Goal: Task Accomplishment & Management: Use online tool/utility

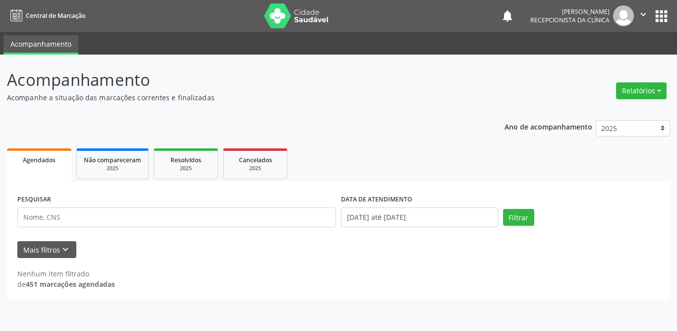
click at [87, 217] on input "text" at bounding box center [176, 217] width 319 height 20
click at [520, 214] on button "Filtrar" at bounding box center [518, 217] width 31 height 17
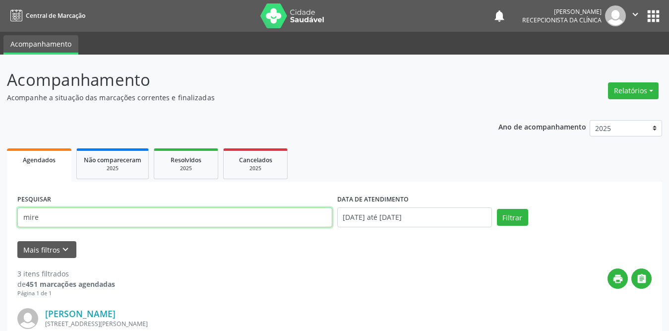
drag, startPoint x: 59, startPoint y: 217, endPoint x: 0, endPoint y: 218, distance: 59.5
type input "rosineide"
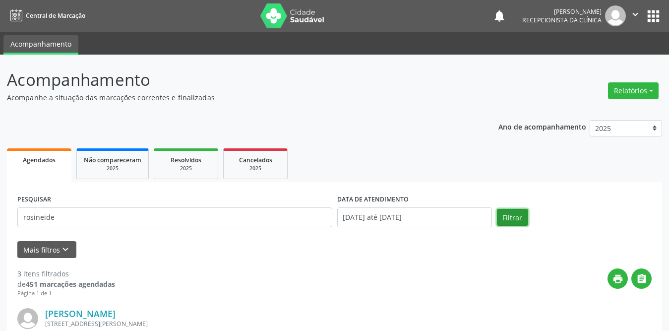
click at [505, 220] on button "Filtrar" at bounding box center [512, 217] width 31 height 17
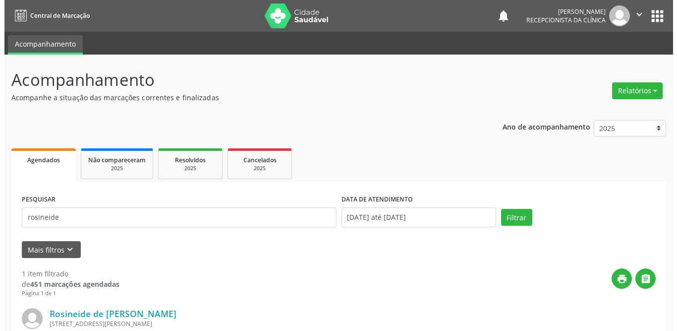
scroll to position [118, 0]
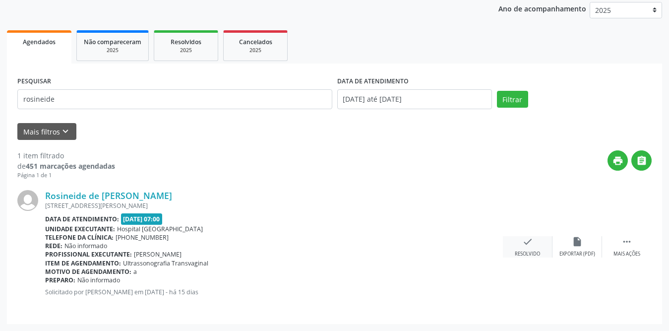
click at [531, 245] on icon "check" at bounding box center [527, 241] width 11 height 11
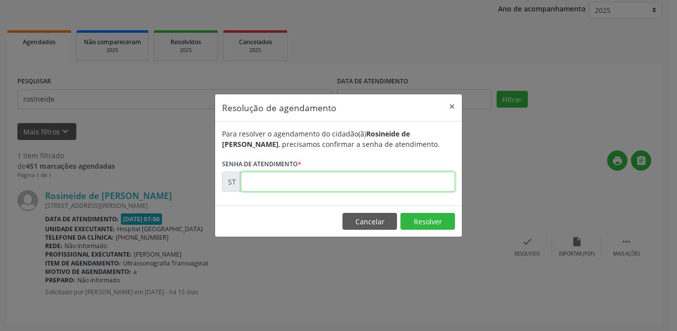
click at [325, 181] on input "text" at bounding box center [348, 181] width 214 height 20
type input "00015733"
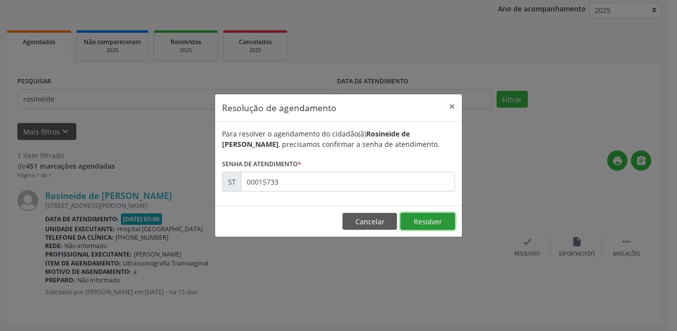
click at [427, 221] on button "Resolver" at bounding box center [427, 221] width 55 height 17
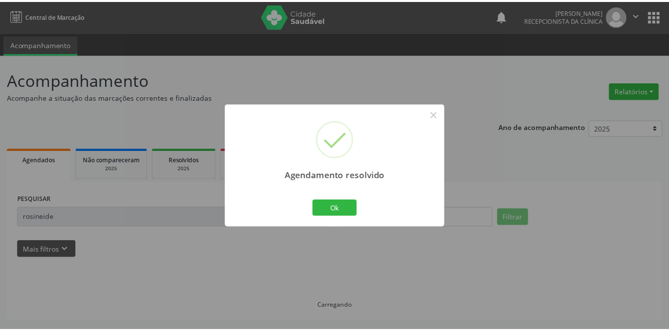
scroll to position [0, 0]
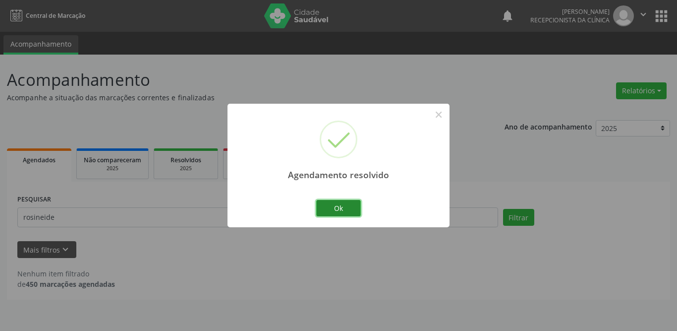
click at [340, 203] on button "Ok" at bounding box center [338, 208] width 45 height 17
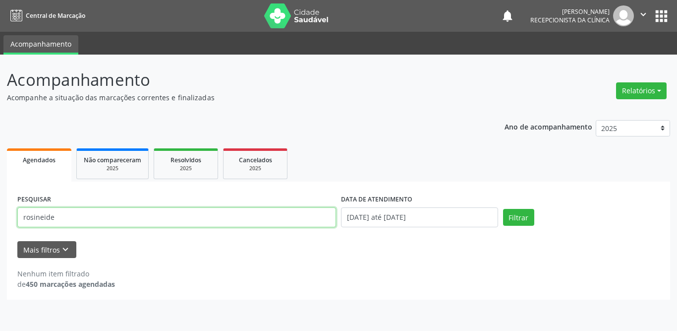
drag, startPoint x: 94, startPoint y: 218, endPoint x: 0, endPoint y: 219, distance: 94.2
click at [0, 219] on div "Acompanhamento Acompanhe a situação das marcações correntes e finalizadas Relat…" at bounding box center [338, 193] width 677 height 276
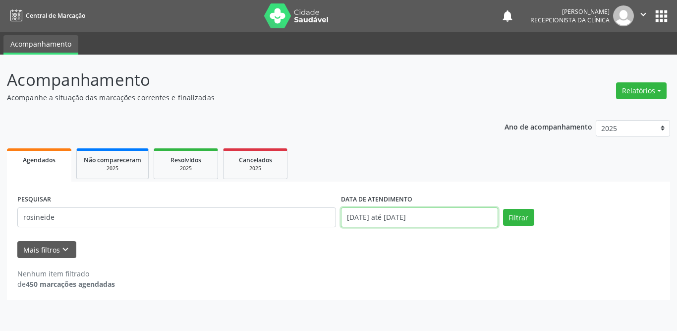
click at [371, 218] on input "[DATE] até [DATE]" at bounding box center [419, 217] width 157 height 20
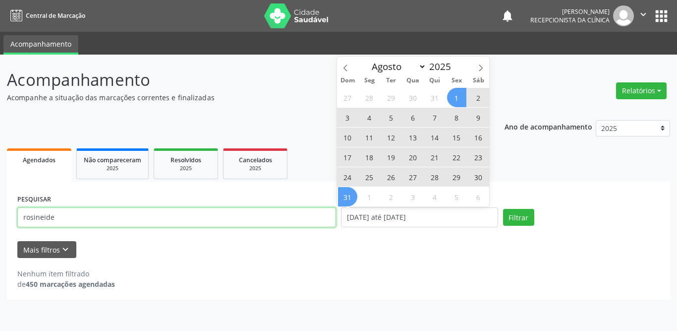
click at [71, 223] on input "rosineide" at bounding box center [176, 217] width 319 height 20
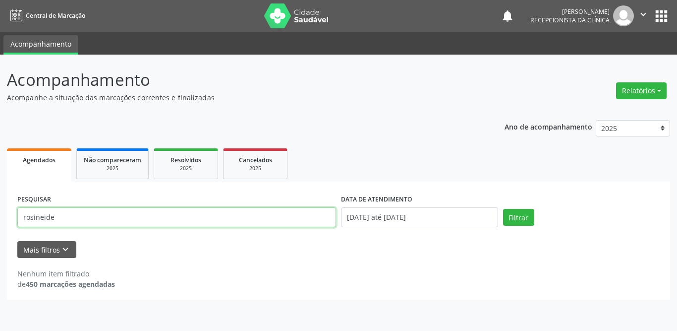
drag, startPoint x: 71, startPoint y: 223, endPoint x: 0, endPoint y: 218, distance: 71.0
click at [0, 218] on div "Acompanhamento Acompanhe a situação das marcações correntes e finalizadas Relat…" at bounding box center [338, 193] width 677 height 276
type input "[PERSON_NAME]"
click at [503, 209] on button "Filtrar" at bounding box center [518, 217] width 31 height 17
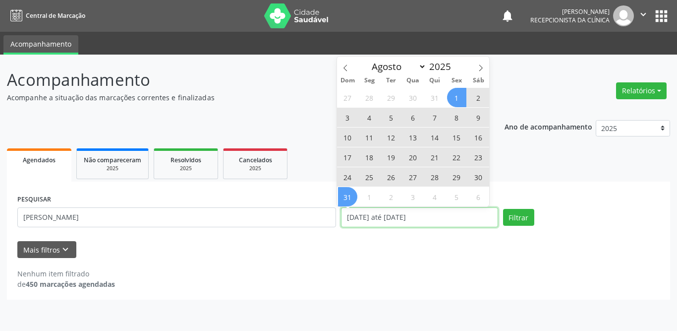
click at [384, 216] on input "[DATE] até [DATE]" at bounding box center [419, 217] width 157 height 20
click at [481, 67] on icon at bounding box center [480, 67] width 7 height 7
select select "8"
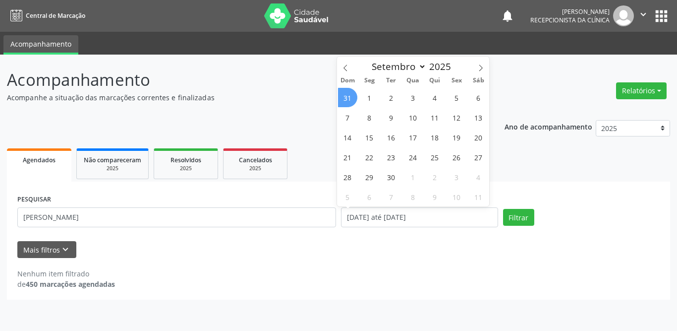
click at [349, 97] on span "31" at bounding box center [347, 97] width 19 height 19
type input "[DATE]"
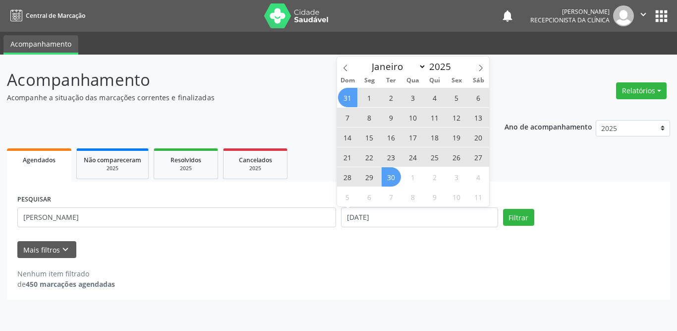
drag, startPoint x: 391, startPoint y: 180, endPoint x: 454, endPoint y: 202, distance: 66.6
click at [392, 180] on span "30" at bounding box center [391, 176] width 19 height 19
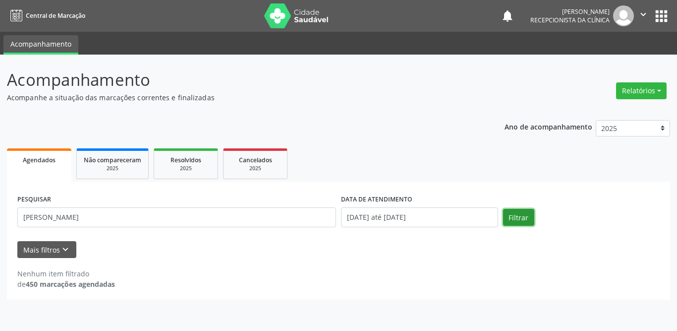
click at [526, 222] on button "Filtrar" at bounding box center [518, 217] width 31 height 17
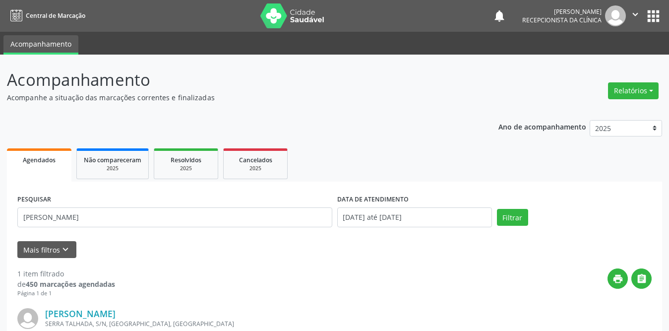
scroll to position [118, 0]
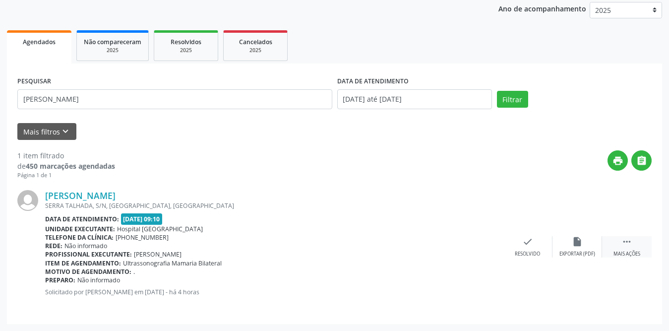
click at [627, 242] on icon "" at bounding box center [626, 241] width 11 height 11
click at [470, 249] on div "print Imprimir" at bounding box center [478, 246] width 50 height 21
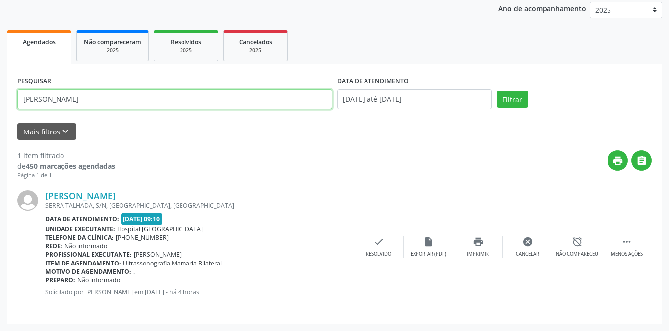
drag, startPoint x: 157, startPoint y: 102, endPoint x: 0, endPoint y: 102, distance: 157.1
click at [0, 102] on div "Acompanhamento Acompanhe a situação das marcações correntes e finalizadas Relat…" at bounding box center [334, 134] width 669 height 394
type input "[PERSON_NAME]"
click at [497, 91] on button "Filtrar" at bounding box center [512, 99] width 31 height 17
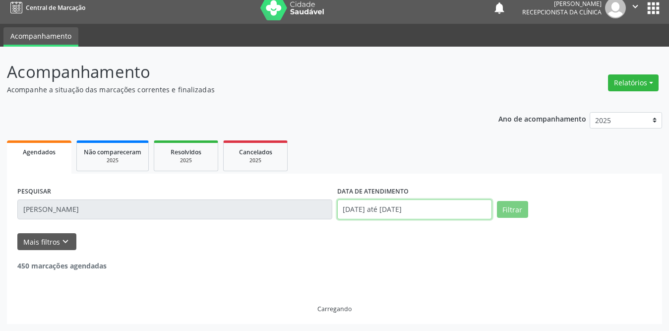
scroll to position [37, 0]
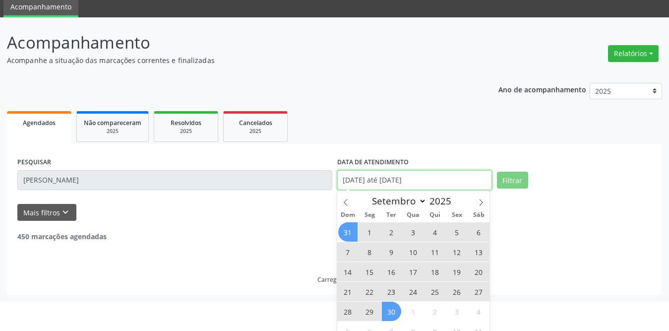
click at [370, 210] on body "Central de Marcação notifications [PERSON_NAME] Recepcionista da clínica  Conf…" at bounding box center [334, 128] width 669 height 331
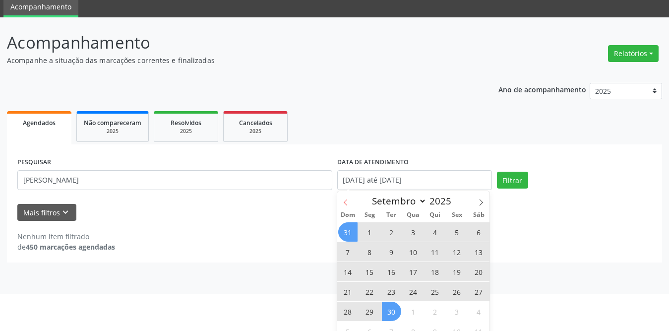
click at [345, 203] on icon at bounding box center [345, 202] width 7 height 7
select select "7"
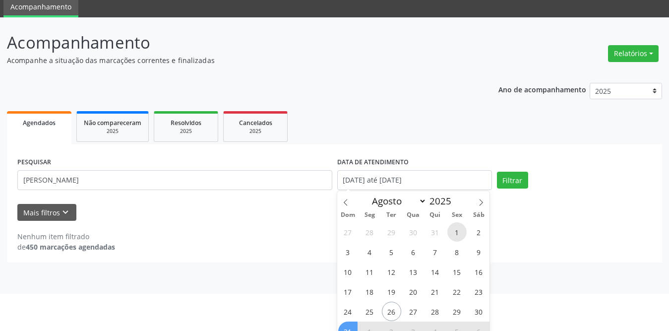
click at [451, 233] on span "1" at bounding box center [456, 231] width 19 height 19
type input "[DATE]"
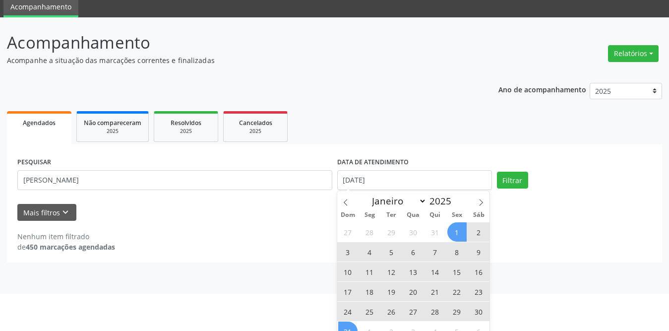
click at [350, 327] on span "31" at bounding box center [347, 330] width 19 height 19
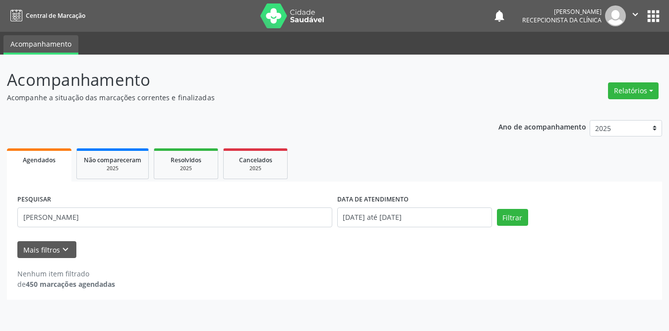
scroll to position [0, 0]
click at [514, 222] on button "Filtrar" at bounding box center [518, 217] width 31 height 17
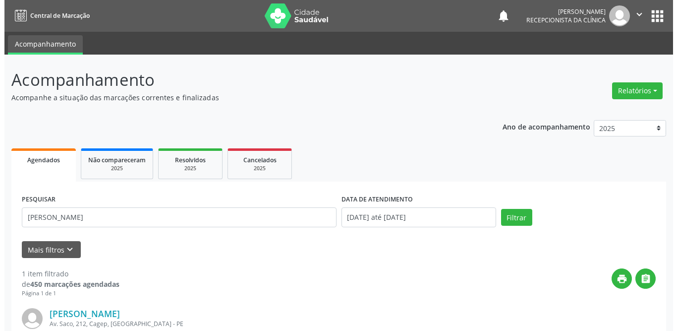
scroll to position [118, 0]
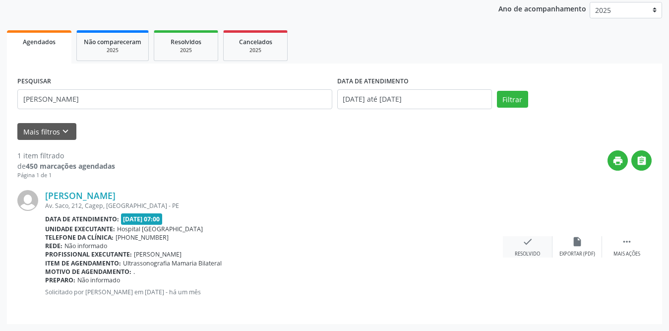
click at [523, 244] on icon "check" at bounding box center [527, 241] width 11 height 11
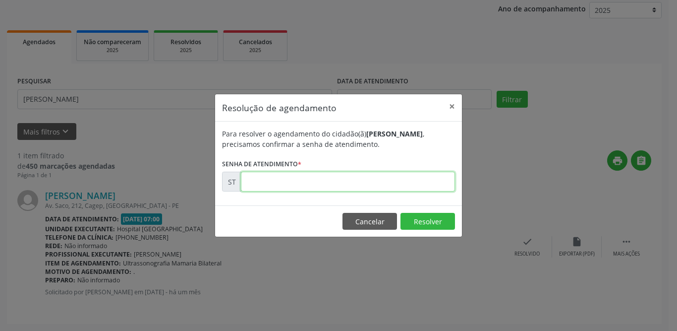
click at [312, 187] on input "text" at bounding box center [348, 181] width 214 height 20
type input "00012410"
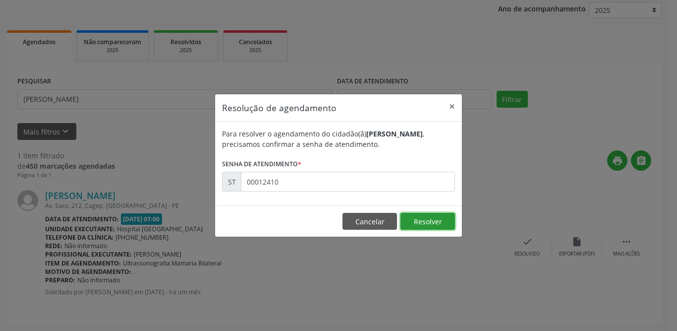
click at [439, 223] on button "Resolver" at bounding box center [427, 221] width 55 height 17
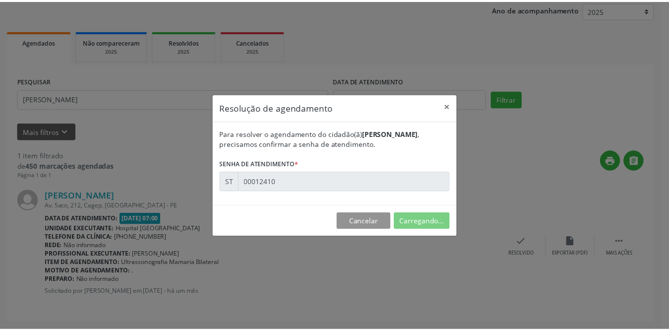
scroll to position [0, 0]
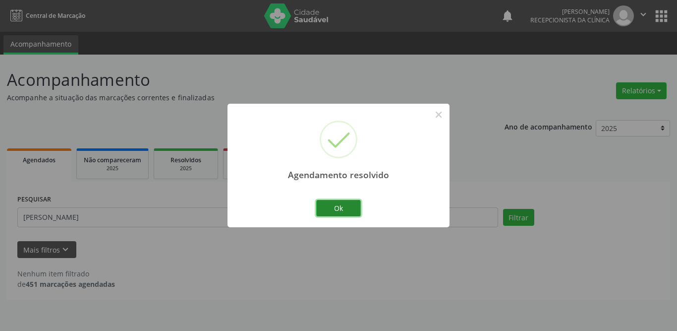
click at [348, 205] on button "Ok" at bounding box center [338, 208] width 45 height 17
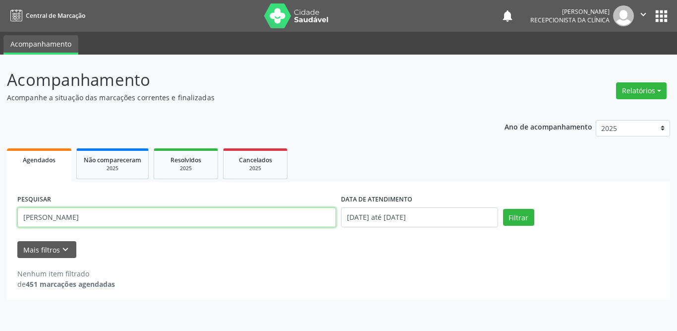
drag, startPoint x: 148, startPoint y: 213, endPoint x: 0, endPoint y: 223, distance: 148.5
click at [0, 223] on div "Acompanhamento Acompanhe a situação das marcações correntes e finalizadas Relat…" at bounding box center [338, 193] width 677 height 276
type input "Mirelle"
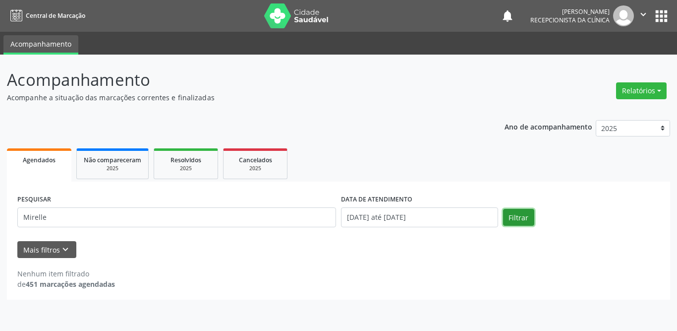
click at [522, 217] on button "Filtrar" at bounding box center [518, 217] width 31 height 17
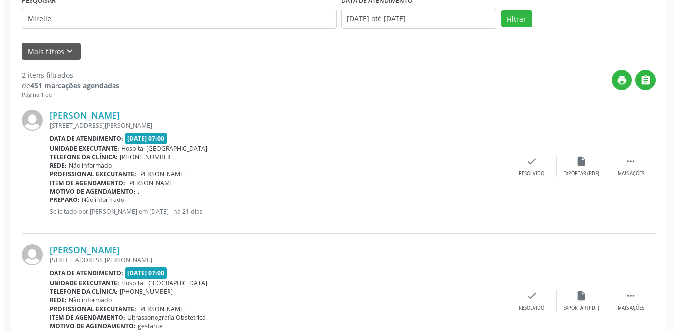
scroll to position [252, 0]
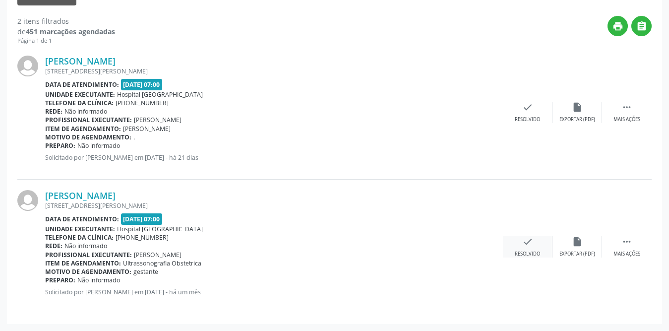
click at [520, 246] on div "check Resolvido" at bounding box center [528, 246] width 50 height 21
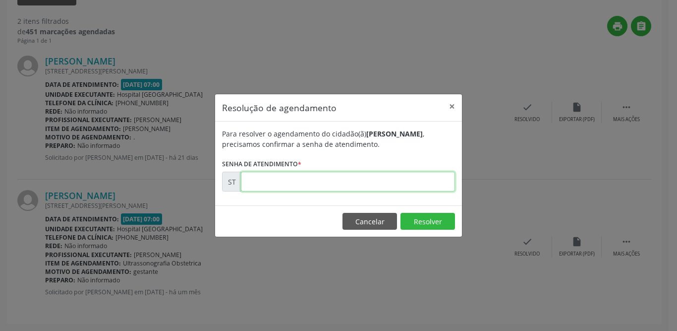
click at [314, 181] on input "text" at bounding box center [348, 181] width 214 height 20
type input "00011738"
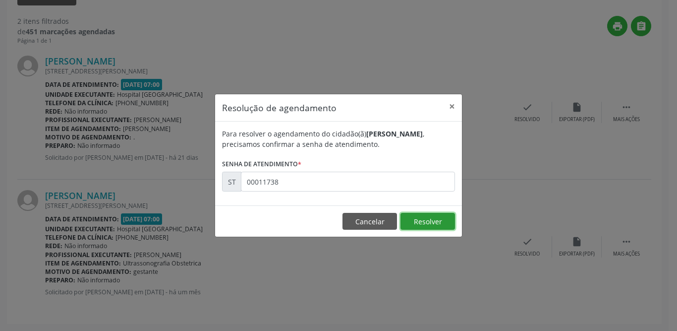
click at [418, 217] on button "Resolver" at bounding box center [427, 221] width 55 height 17
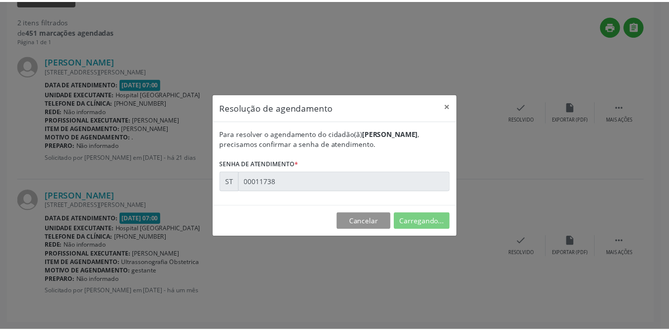
scroll to position [0, 0]
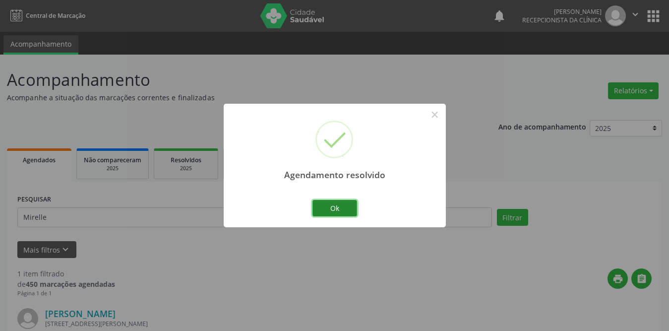
click at [325, 209] on button "Ok" at bounding box center [334, 208] width 45 height 17
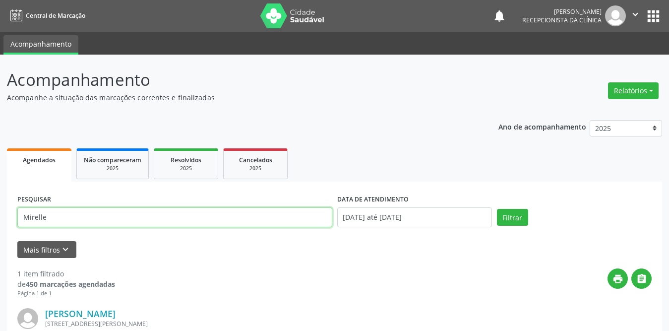
drag, startPoint x: 123, startPoint y: 211, endPoint x: 1, endPoint y: 221, distance: 122.3
click at [0, 221] on div "Acompanhamento Acompanhe a situação das marcações correntes e finalizadas Relat…" at bounding box center [334, 252] width 669 height 394
type input "gildacy"
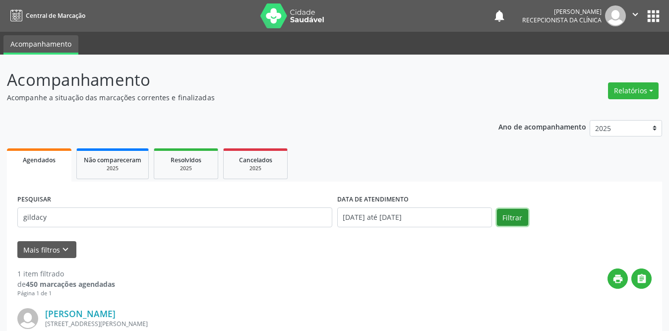
click at [518, 217] on button "Filtrar" at bounding box center [512, 217] width 31 height 17
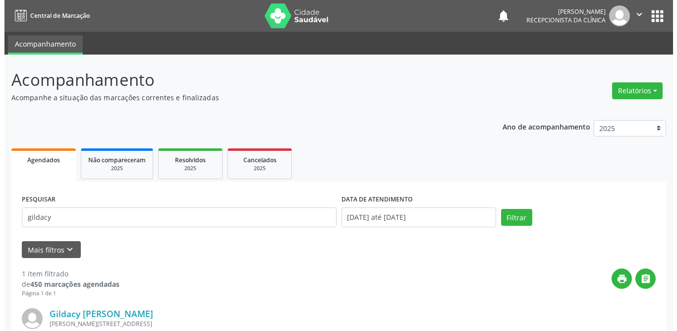
scroll to position [118, 0]
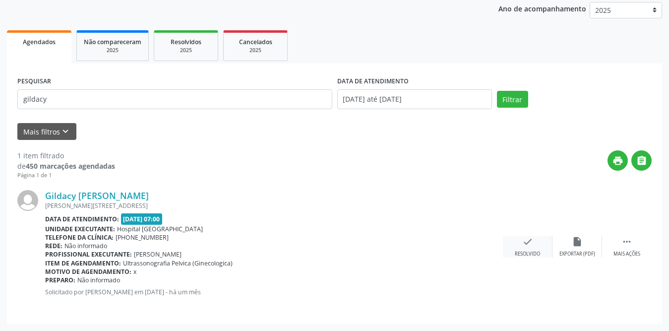
click at [526, 242] on icon "check" at bounding box center [527, 241] width 11 height 11
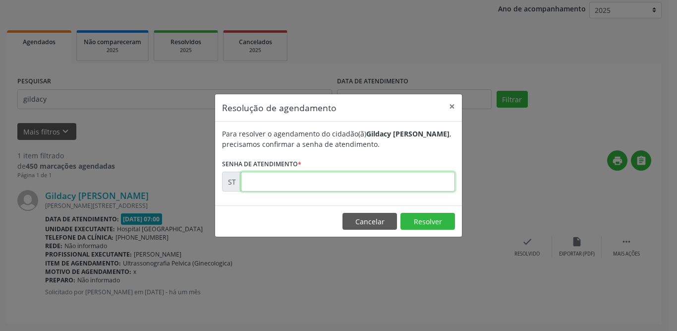
click at [327, 178] on input "text" at bounding box center [348, 181] width 214 height 20
type input "00011652"
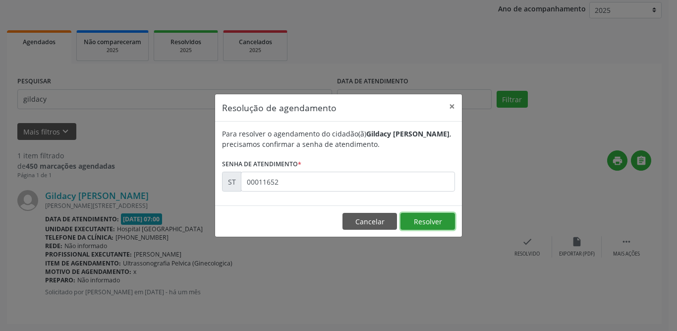
click at [420, 225] on button "Resolver" at bounding box center [427, 221] width 55 height 17
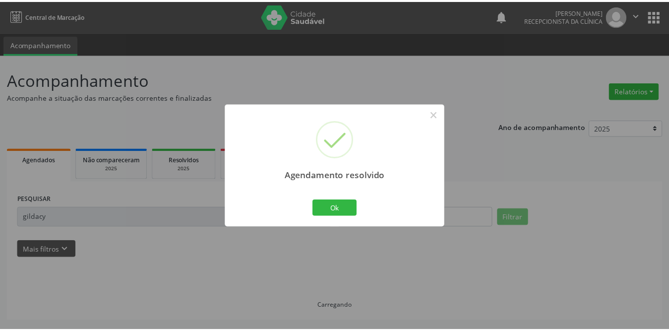
scroll to position [0, 0]
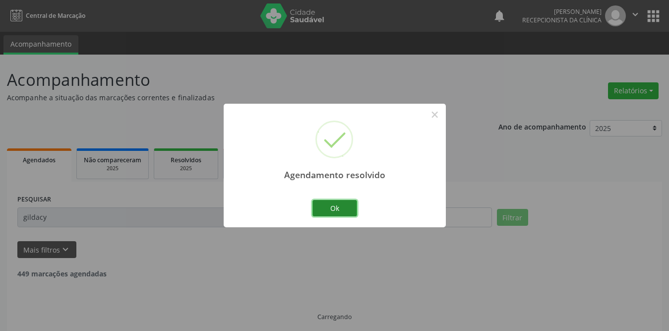
click at [341, 207] on button "Ok" at bounding box center [334, 208] width 45 height 17
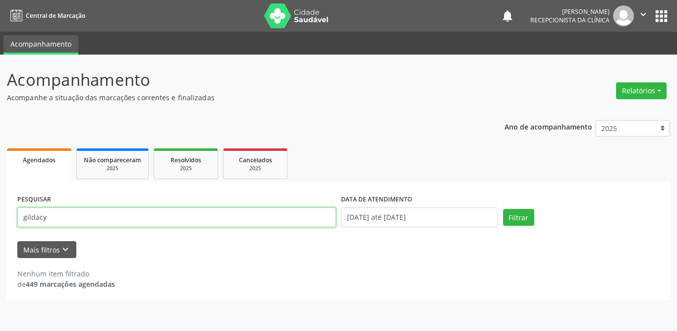
drag, startPoint x: 195, startPoint y: 219, endPoint x: 0, endPoint y: 222, distance: 195.3
click at [0, 222] on div "Acompanhamento Acompanhe a situação das marcações correntes e finalizadas Relat…" at bounding box center [338, 193] width 677 height 276
type input "micaelli"
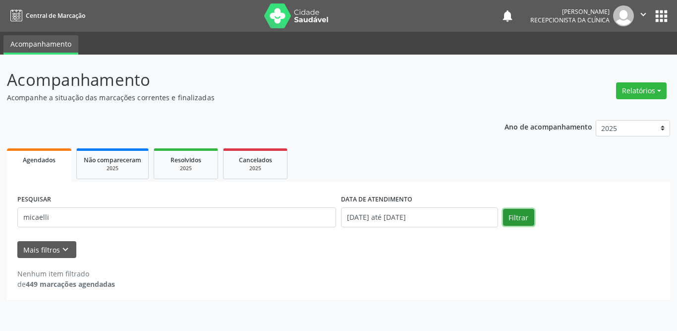
click at [510, 214] on button "Filtrar" at bounding box center [518, 217] width 31 height 17
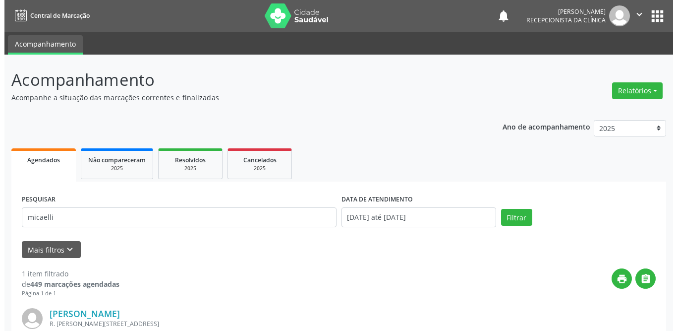
scroll to position [118, 0]
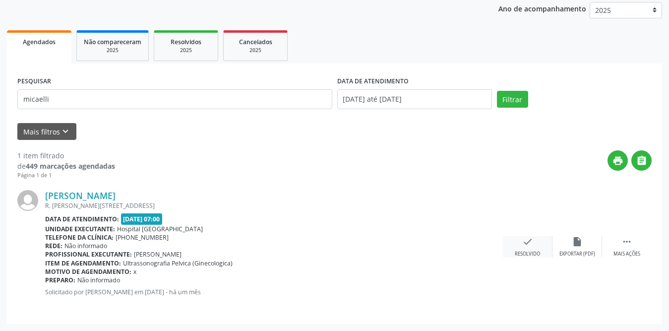
click at [533, 245] on div "check Resolvido" at bounding box center [528, 246] width 50 height 21
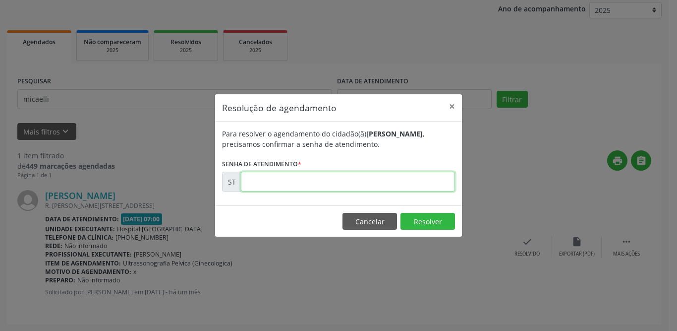
click at [266, 181] on input "text" at bounding box center [348, 181] width 214 height 20
type input "00011650"
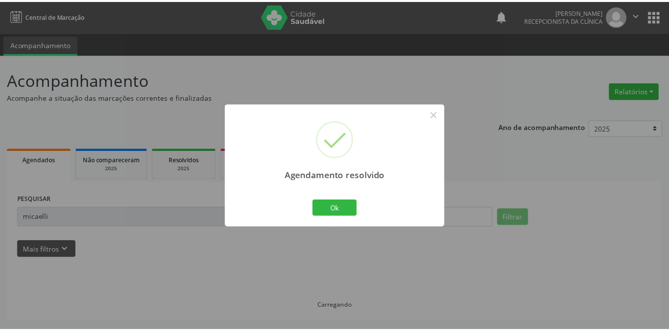
scroll to position [0, 0]
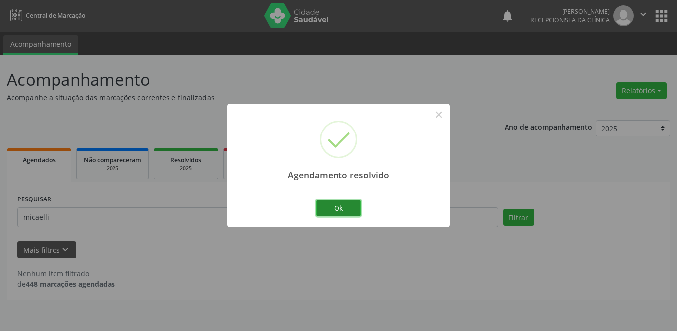
click at [331, 203] on button "Ok" at bounding box center [338, 208] width 45 height 17
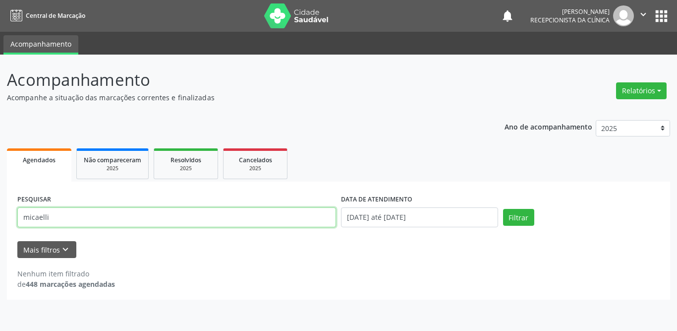
drag, startPoint x: 101, startPoint y: 215, endPoint x: 0, endPoint y: 218, distance: 100.7
click at [0, 218] on div "Acompanhamento Acompanhe a situação das marcações correntes e finalizadas Relat…" at bounding box center [338, 193] width 677 height 276
type input "[PERSON_NAME]"
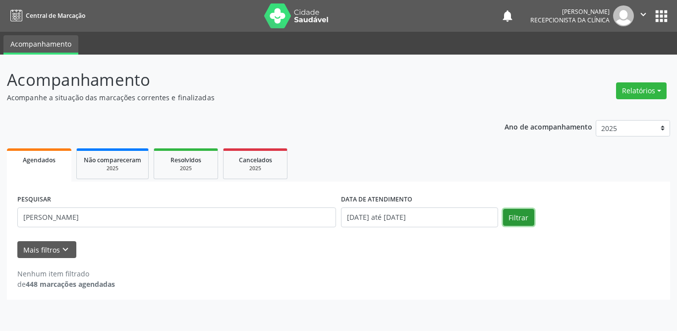
click at [517, 215] on button "Filtrar" at bounding box center [518, 217] width 31 height 17
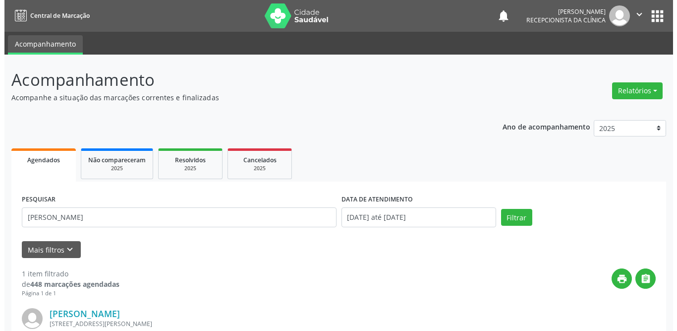
scroll to position [118, 0]
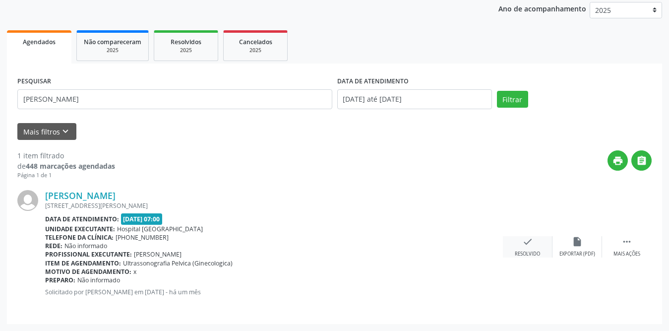
click at [527, 244] on icon "check" at bounding box center [527, 241] width 11 height 11
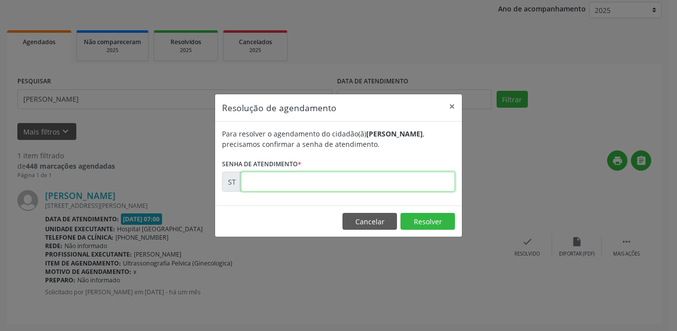
click at [328, 183] on input "text" at bounding box center [348, 181] width 214 height 20
type input "00011648"
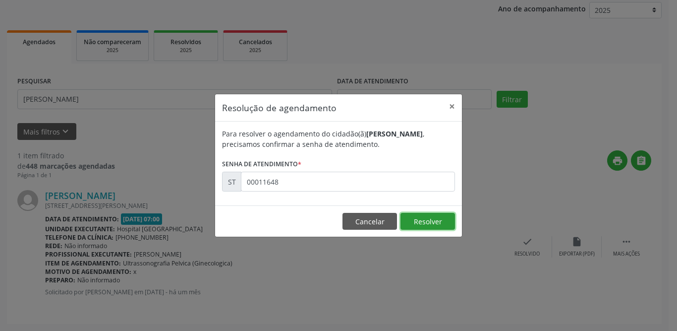
click at [430, 219] on button "Resolver" at bounding box center [427, 221] width 55 height 17
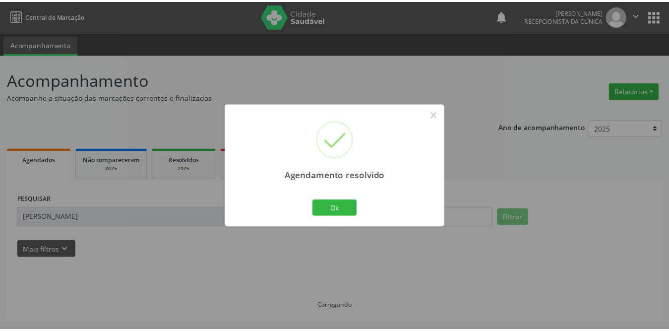
scroll to position [0, 0]
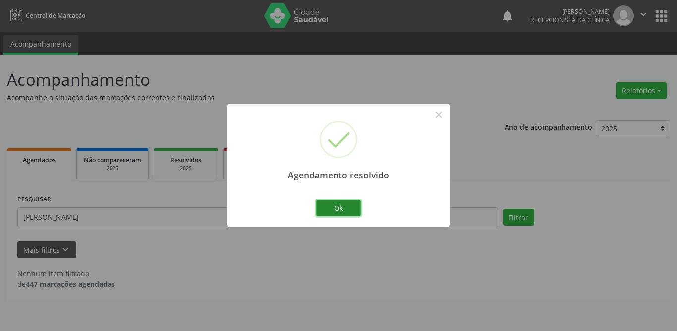
click at [342, 214] on button "Ok" at bounding box center [338, 208] width 45 height 17
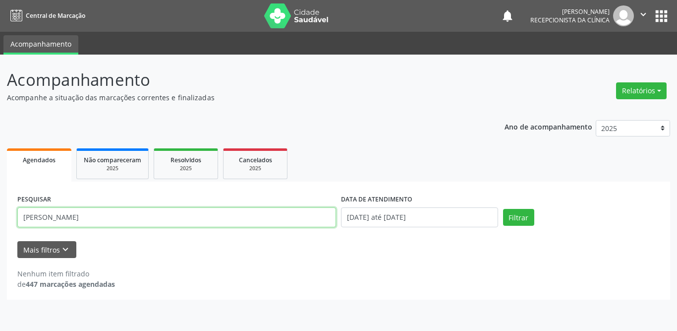
drag, startPoint x: 90, startPoint y: 218, endPoint x: 0, endPoint y: 218, distance: 90.2
click at [0, 218] on div "Acompanhamento Acompanhe a situação das marcações correntes e finalizadas Relat…" at bounding box center [338, 193] width 677 height 276
type input "[PERSON_NAME]"
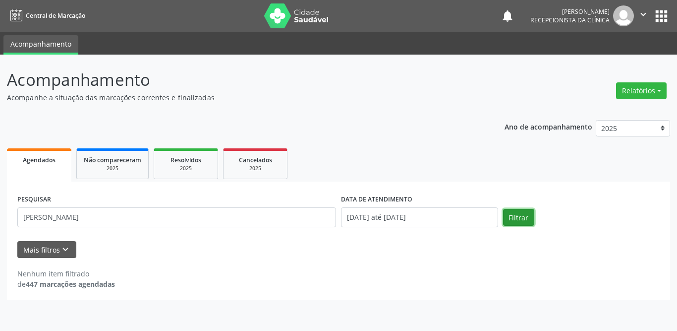
click at [517, 217] on button "Filtrar" at bounding box center [518, 217] width 31 height 17
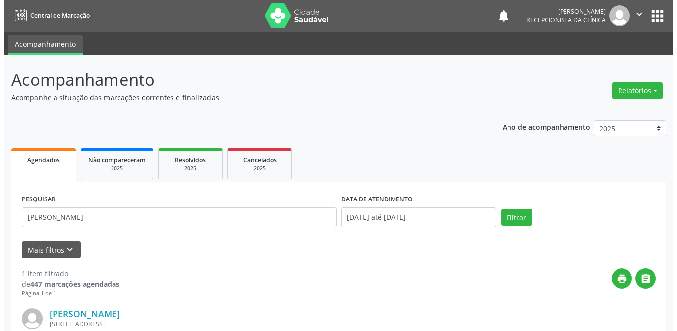
scroll to position [118, 0]
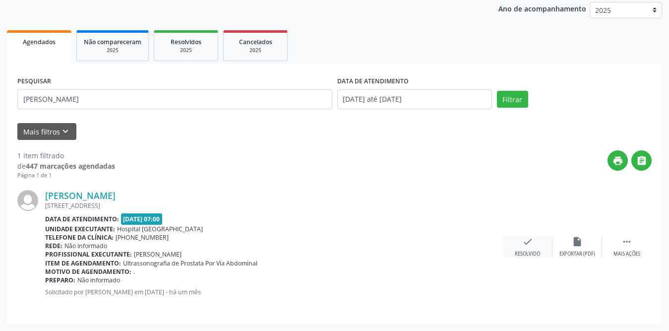
click at [523, 243] on icon "check" at bounding box center [527, 241] width 11 height 11
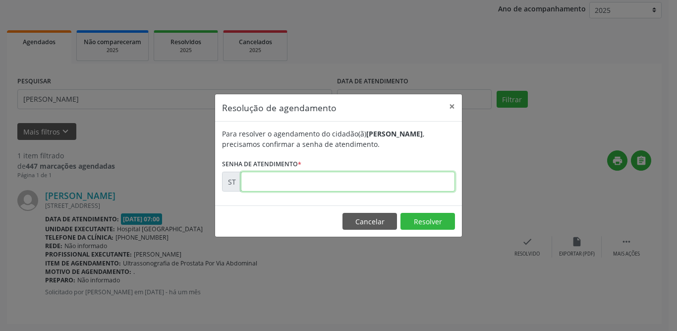
click at [311, 183] on input "text" at bounding box center [348, 181] width 214 height 20
type input "00012413"
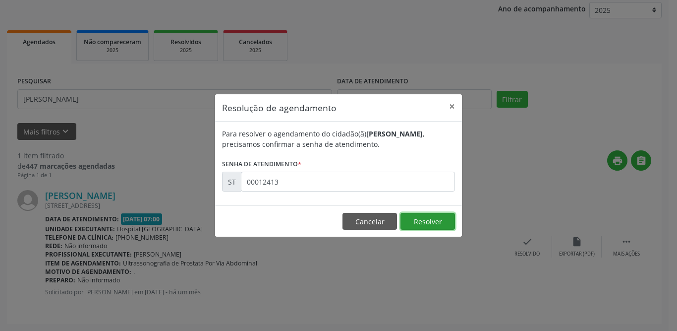
click at [410, 220] on button "Resolver" at bounding box center [427, 221] width 55 height 17
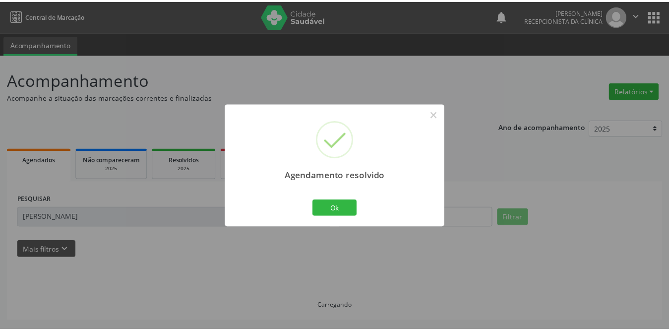
scroll to position [0, 0]
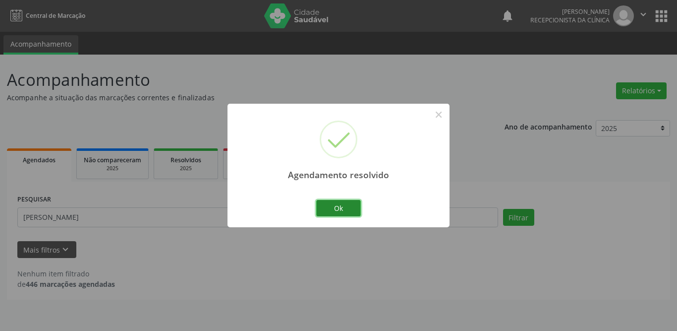
click at [336, 207] on button "Ok" at bounding box center [338, 208] width 45 height 17
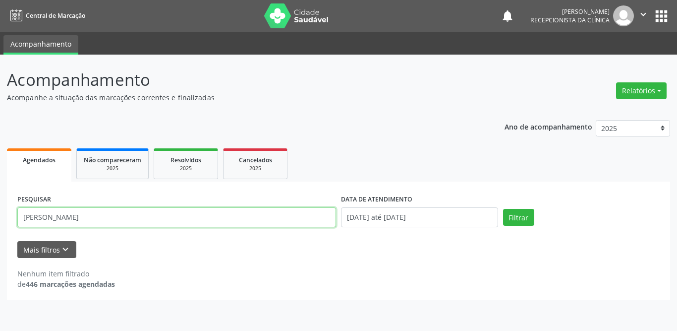
drag, startPoint x: 105, startPoint y: 212, endPoint x: 0, endPoint y: 212, distance: 104.6
click at [0, 212] on div "Acompanhamento Acompanhe a situação das marcações correntes e finalizadas Relat…" at bounding box center [338, 193] width 677 height 276
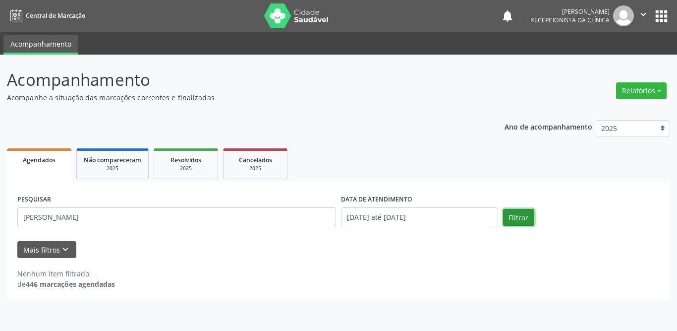
click at [519, 216] on button "Filtrar" at bounding box center [518, 217] width 31 height 17
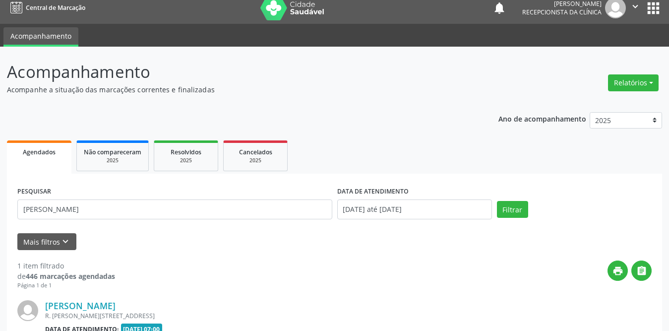
scroll to position [118, 0]
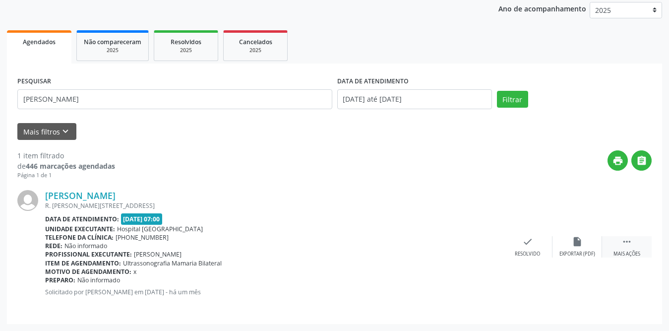
click at [624, 242] on icon "" at bounding box center [626, 241] width 11 height 11
click at [486, 242] on div "print Imprimir" at bounding box center [478, 246] width 50 height 21
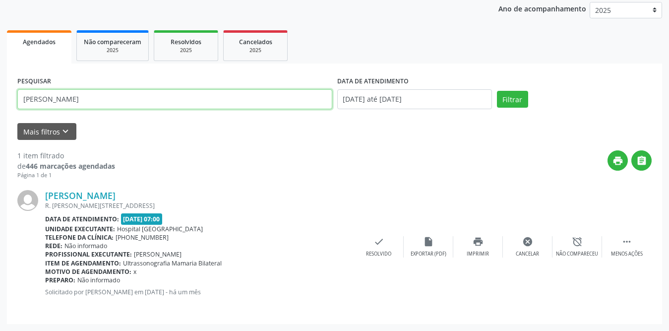
drag, startPoint x: 96, startPoint y: 101, endPoint x: 0, endPoint y: 101, distance: 95.6
click at [0, 101] on div "Acompanhamento Acompanhe a situação das marcações correntes e finalizadas Relat…" at bounding box center [334, 134] width 669 height 394
click at [497, 91] on button "Filtrar" at bounding box center [512, 99] width 31 height 17
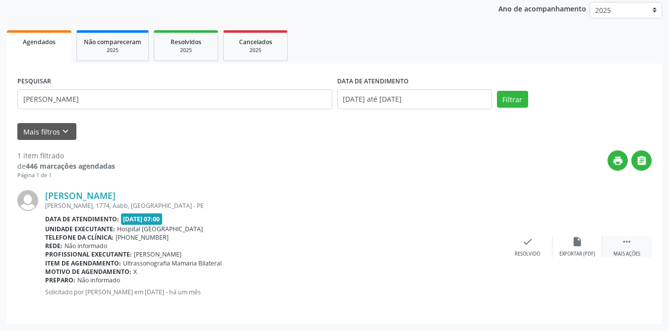
click at [629, 241] on icon "" at bounding box center [626, 241] width 11 height 11
click at [481, 242] on icon "print" at bounding box center [477, 241] width 11 height 11
click at [497, 91] on button "Filtrar" at bounding box center [512, 99] width 31 height 17
click at [612, 240] on div " Mais ações" at bounding box center [627, 246] width 50 height 21
click at [467, 240] on div "print Imprimir" at bounding box center [478, 246] width 50 height 21
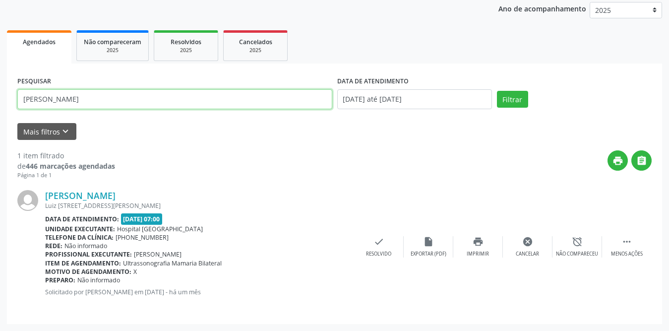
drag, startPoint x: 109, startPoint y: 99, endPoint x: 0, endPoint y: 94, distance: 108.7
click at [0, 94] on div "Acompanhamento Acompanhe a situação das marcações correntes e finalizadas Relat…" at bounding box center [334, 134] width 669 height 394
type input "cicera cris"
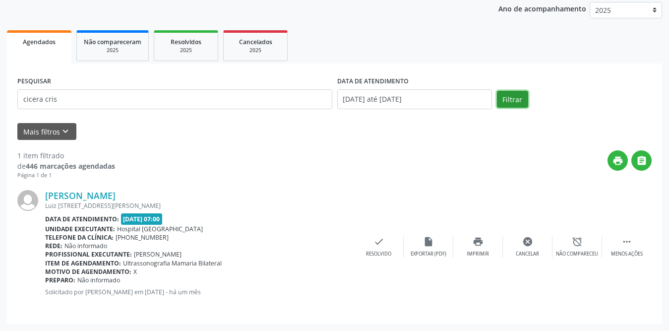
click at [514, 96] on button "Filtrar" at bounding box center [512, 99] width 31 height 17
click at [627, 238] on icon "" at bounding box center [626, 241] width 11 height 11
click at [469, 245] on div "print Imprimir" at bounding box center [478, 246] width 50 height 21
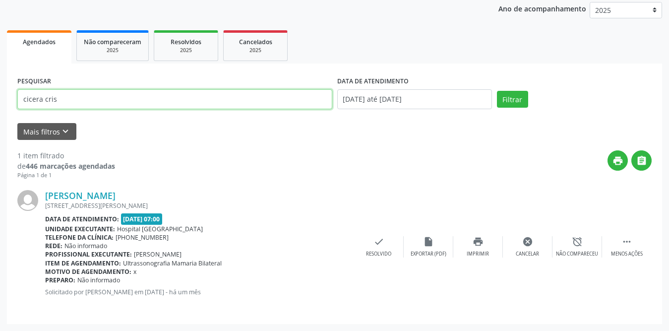
drag, startPoint x: 114, startPoint y: 97, endPoint x: 0, endPoint y: 99, distance: 114.0
click at [0, 99] on div "Acompanhamento Acompanhe a situação das marcações correntes e finalizadas Relat…" at bounding box center [334, 134] width 669 height 394
click at [497, 91] on button "Filtrar" at bounding box center [512, 99] width 31 height 17
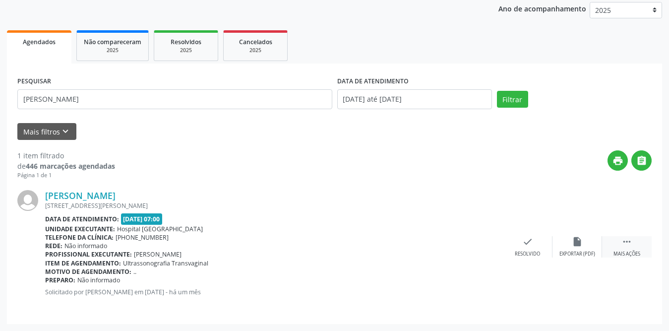
click at [620, 238] on div " Mais ações" at bounding box center [627, 246] width 50 height 21
click at [483, 240] on div "print Imprimir" at bounding box center [478, 246] width 50 height 21
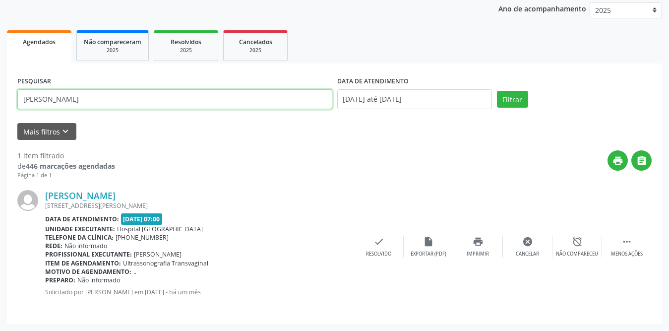
drag, startPoint x: 113, startPoint y: 102, endPoint x: 63, endPoint y: 109, distance: 50.1
click at [46, 114] on div "PESQUISAR [PERSON_NAME]" at bounding box center [175, 95] width 320 height 42
type input "r"
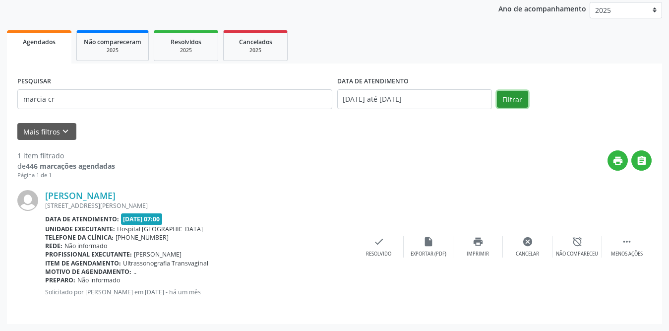
click at [499, 95] on button "Filtrar" at bounding box center [512, 99] width 31 height 17
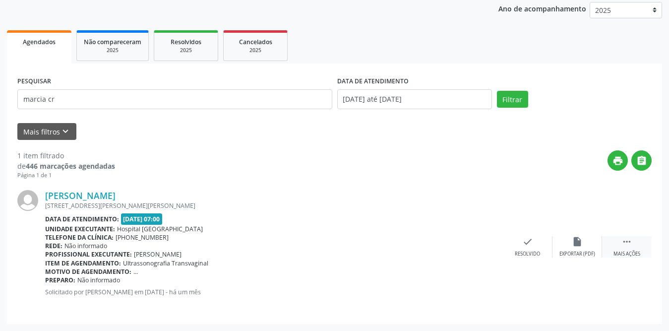
click at [627, 240] on icon "" at bounding box center [626, 241] width 11 height 11
click at [480, 236] on icon "print" at bounding box center [477, 241] width 11 height 11
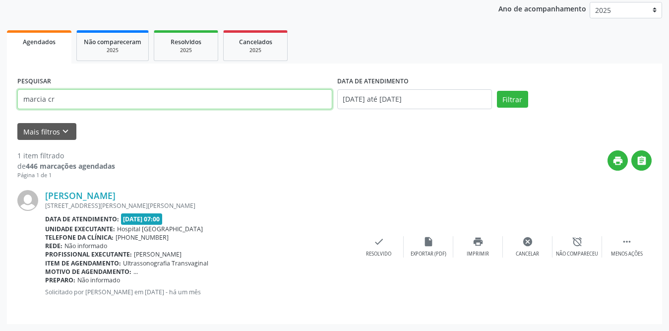
drag, startPoint x: 106, startPoint y: 102, endPoint x: 0, endPoint y: 101, distance: 105.6
click at [0, 101] on div "Acompanhamento Acompanhe a situação das marcações correntes e finalizadas Relat…" at bounding box center [334, 134] width 669 height 394
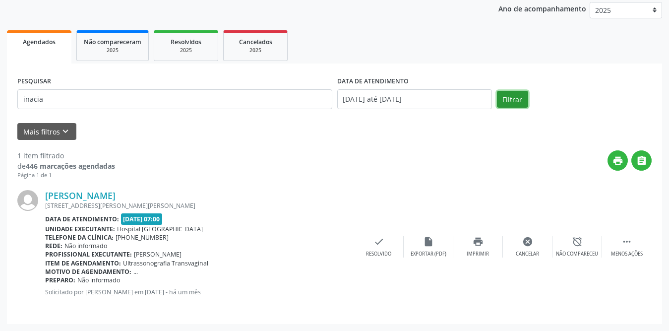
click at [506, 100] on button "Filtrar" at bounding box center [512, 99] width 31 height 17
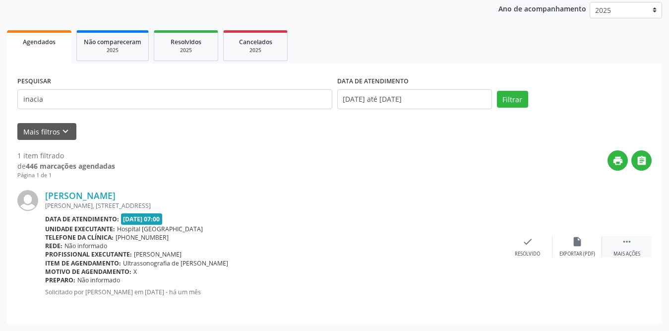
click at [624, 246] on icon "" at bounding box center [626, 241] width 11 height 11
click at [484, 246] on div "print Imprimir" at bounding box center [478, 246] width 50 height 21
type input "zilda"
click at [509, 98] on button "Filtrar" at bounding box center [512, 99] width 31 height 17
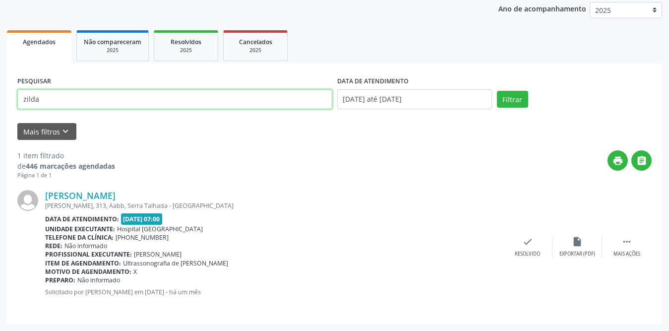
drag, startPoint x: 62, startPoint y: 94, endPoint x: 4, endPoint y: 94, distance: 57.5
click at [4, 94] on div "Acompanhamento Acompanhe a situação das marcações correntes e finalizadas Relat…" at bounding box center [334, 134] width 669 height 394
type input "lucimere"
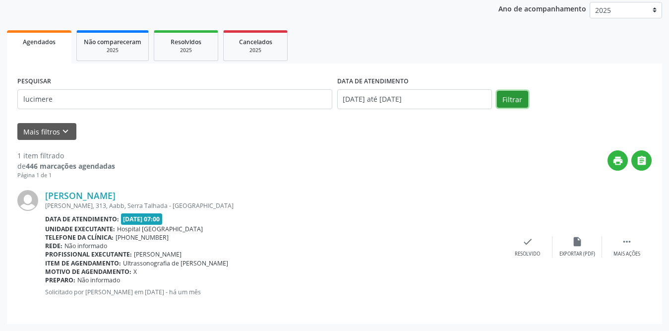
click at [512, 108] on button "Filtrar" at bounding box center [512, 99] width 31 height 17
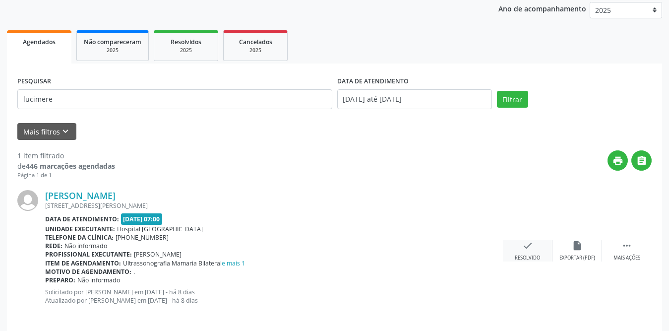
click at [527, 251] on icon "check" at bounding box center [527, 245] width 11 height 11
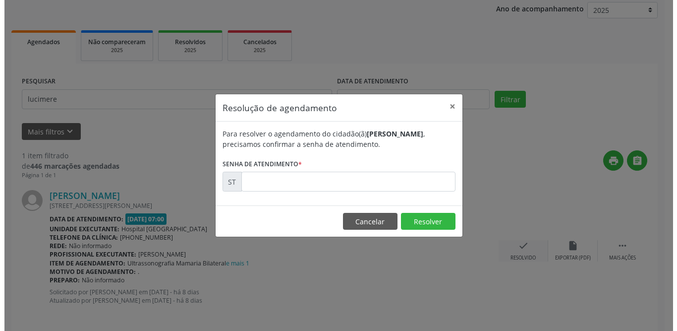
scroll to position [68, 0]
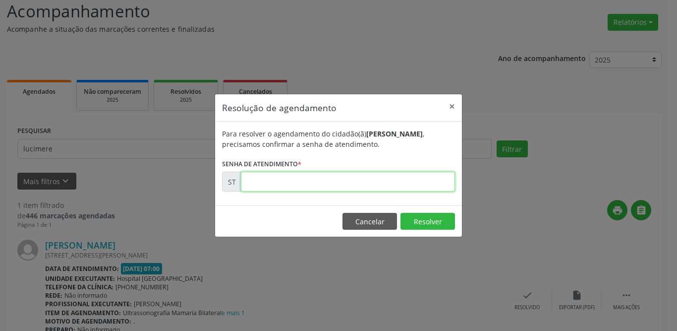
click at [400, 181] on input "text" at bounding box center [348, 181] width 214 height 20
type input "00016593"
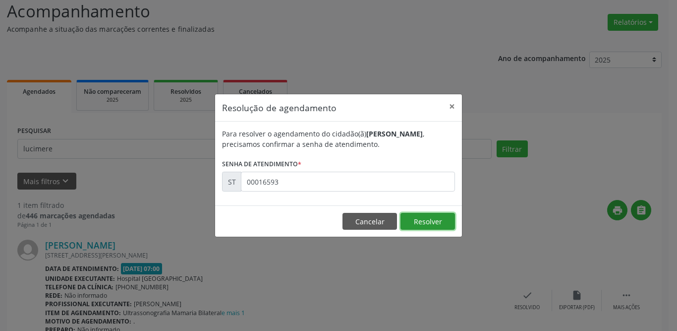
click at [412, 220] on button "Resolver" at bounding box center [427, 221] width 55 height 17
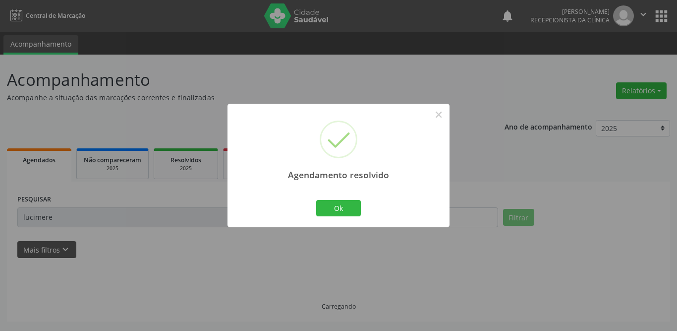
scroll to position [0, 0]
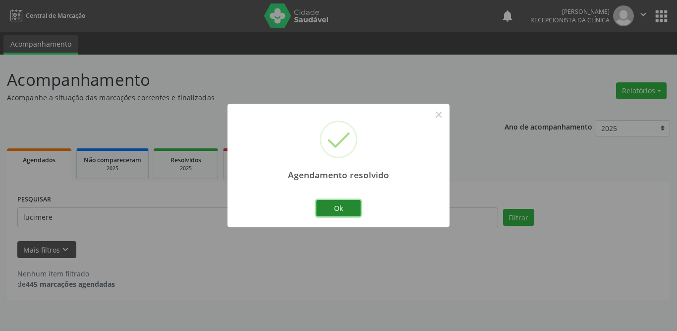
click at [352, 203] on button "Ok" at bounding box center [338, 208] width 45 height 17
